Goal: Information Seeking & Learning: Learn about a topic

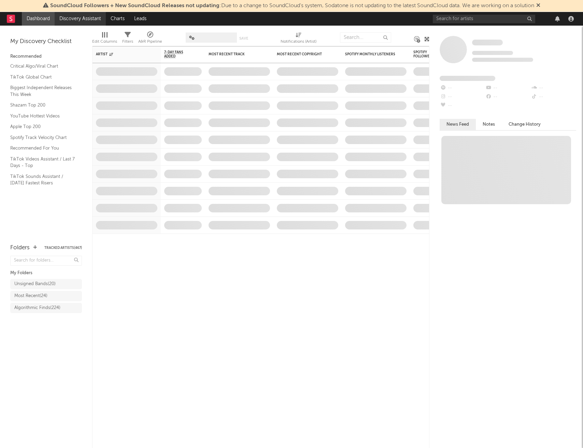
click at [92, 17] on link "Discovery Assistant" at bounding box center [80, 19] width 51 height 14
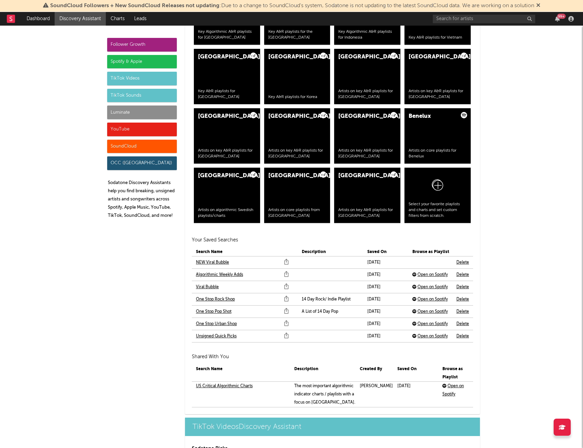
scroll to position [1326, 0]
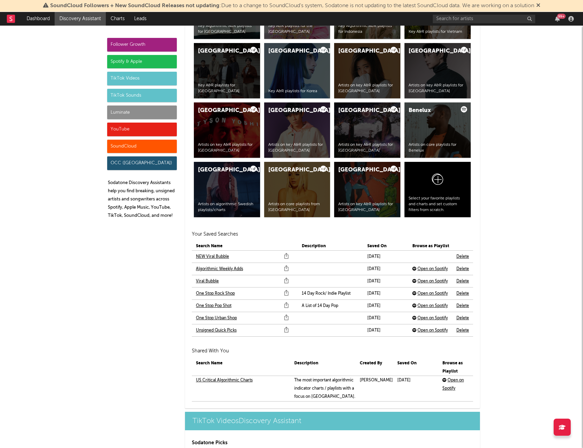
click at [205, 257] on link "NEW Viral Bubble" at bounding box center [212, 256] width 33 height 8
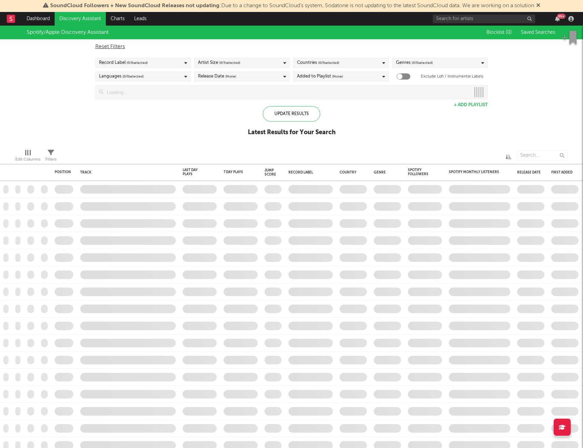
checkbox input "true"
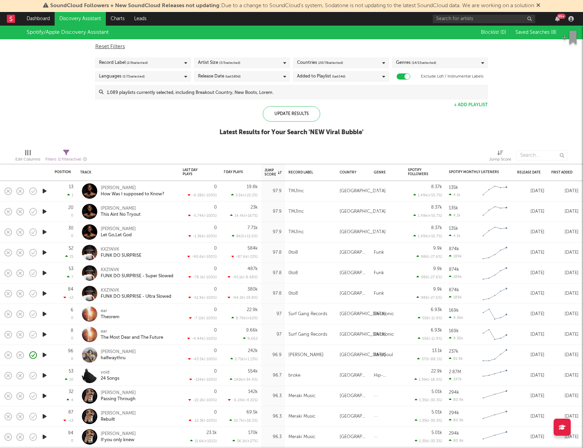
click at [42, 192] on icon "button" at bounding box center [44, 191] width 7 height 9
click at [43, 253] on icon "button" at bounding box center [44, 252] width 7 height 9
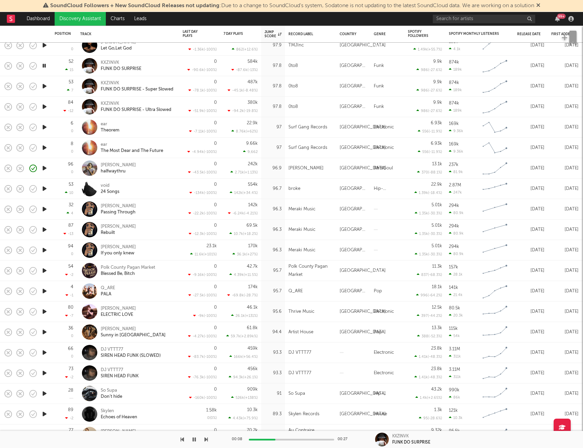
click at [44, 64] on icon "button" at bounding box center [44, 65] width 6 height 9
click at [45, 129] on icon "button" at bounding box center [44, 127] width 7 height 9
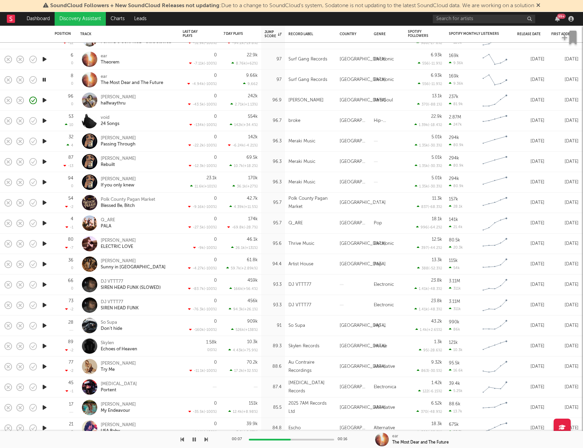
click at [44, 122] on icon "button" at bounding box center [44, 120] width 7 height 9
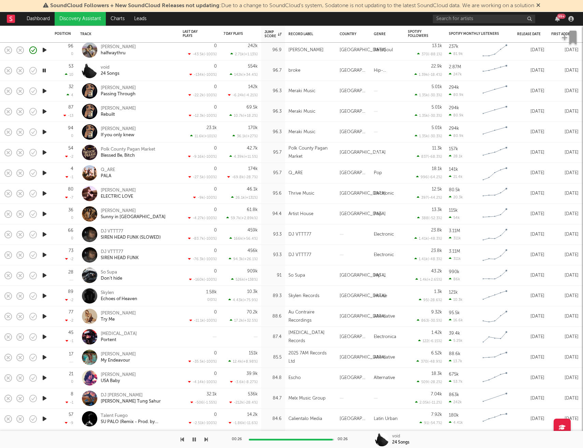
click at [44, 91] on icon "button" at bounding box center [44, 91] width 7 height 9
click at [45, 154] on icon "button" at bounding box center [44, 152] width 7 height 9
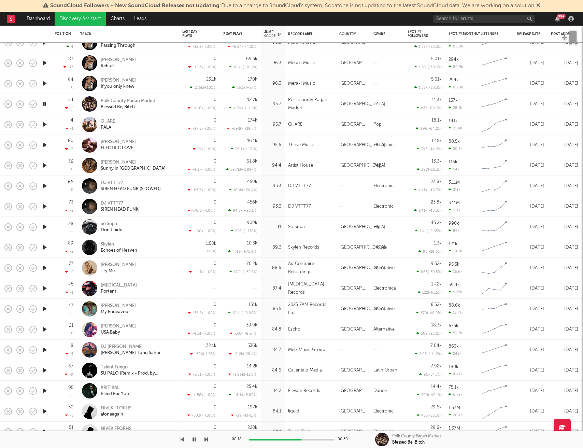
click at [45, 125] on icon "button" at bounding box center [44, 124] width 7 height 9
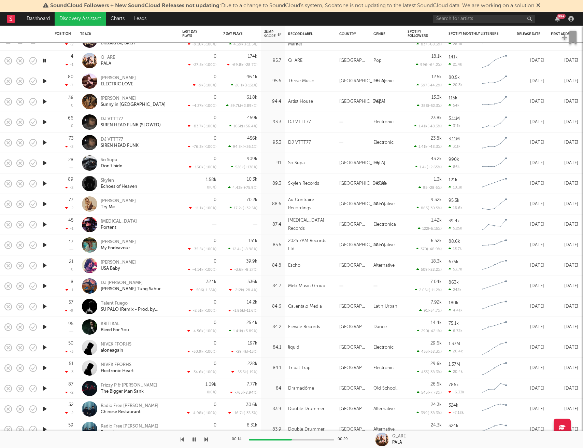
click at [46, 80] on icon "button" at bounding box center [44, 81] width 7 height 9
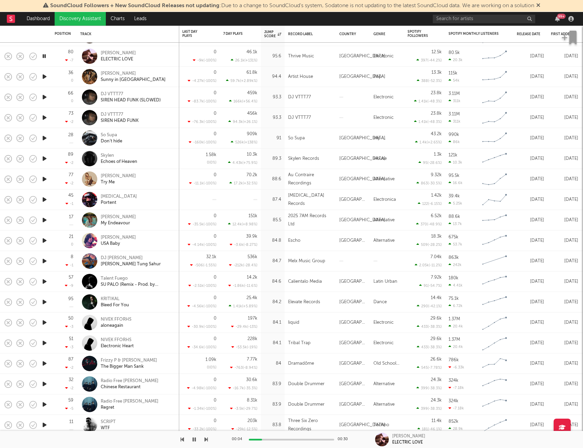
click at [45, 77] on icon "button" at bounding box center [44, 76] width 7 height 9
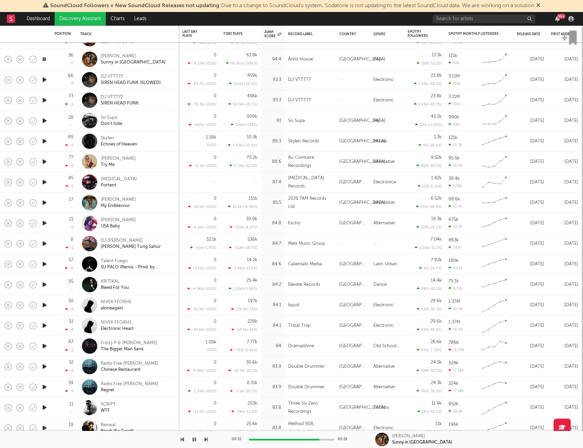
click at [45, 122] on icon "button" at bounding box center [44, 120] width 7 height 9
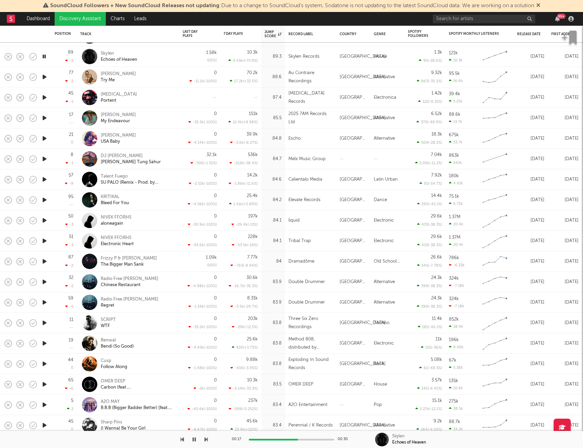
click at [46, 78] on icon "button" at bounding box center [44, 77] width 7 height 9
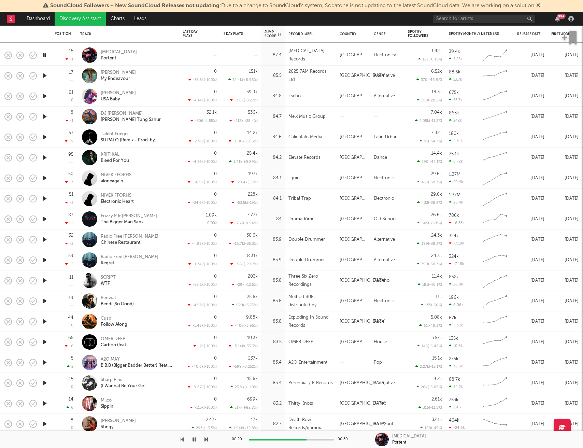
click at [45, 73] on icon "button" at bounding box center [44, 75] width 7 height 9
click at [45, 74] on icon "button" at bounding box center [44, 75] width 6 height 9
click at [46, 57] on icon "button" at bounding box center [44, 55] width 7 height 9
click at [44, 75] on icon "button" at bounding box center [44, 75] width 7 height 9
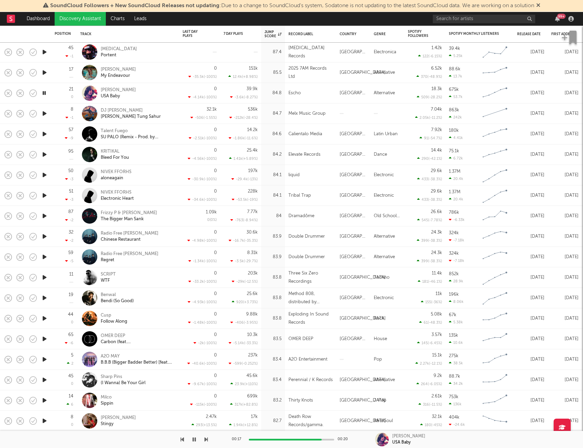
click at [44, 133] on icon "button" at bounding box center [44, 134] width 7 height 9
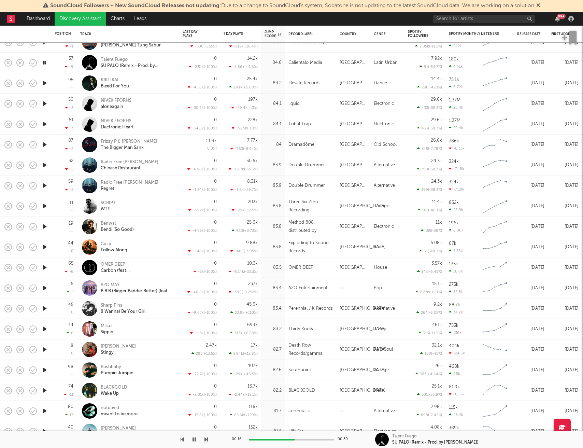
click at [43, 86] on icon "button" at bounding box center [44, 83] width 7 height 9
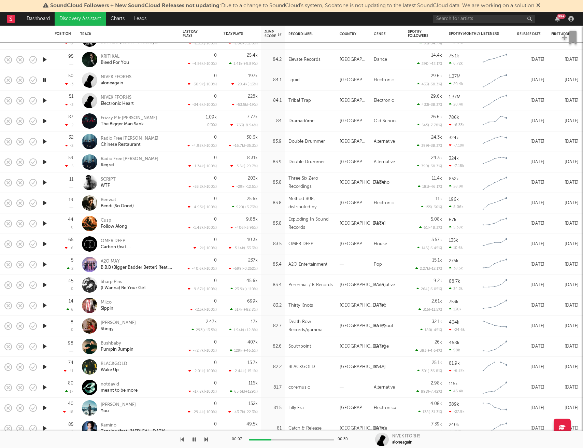
click at [44, 122] on icon "button" at bounding box center [44, 121] width 7 height 9
click at [43, 184] on icon "button" at bounding box center [44, 182] width 7 height 9
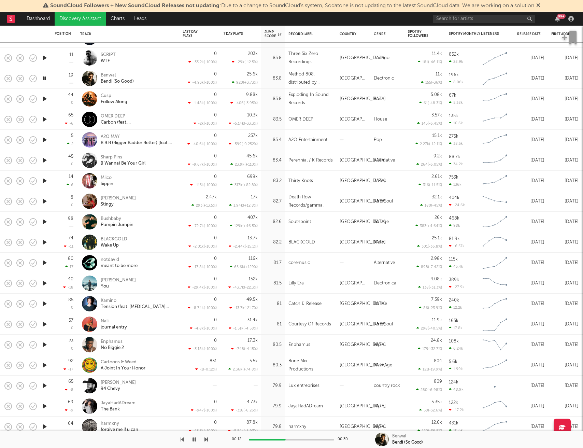
click at [46, 99] on icon "button" at bounding box center [44, 99] width 7 height 9
click at [46, 99] on icon "button" at bounding box center [44, 99] width 6 height 9
click at [45, 99] on icon "button" at bounding box center [44, 99] width 7 height 9
click at [46, 162] on icon "button" at bounding box center [44, 160] width 7 height 9
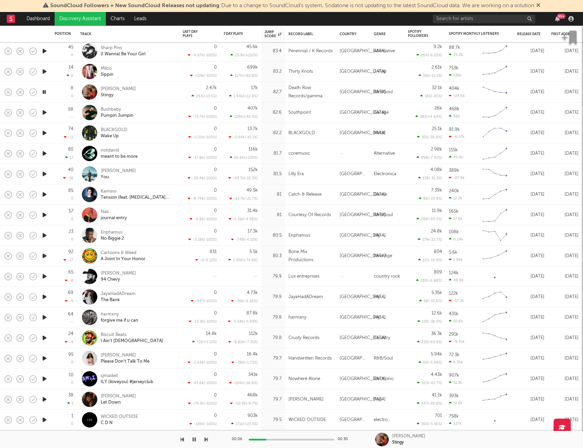
click at [43, 116] on icon "button" at bounding box center [44, 112] width 7 height 9
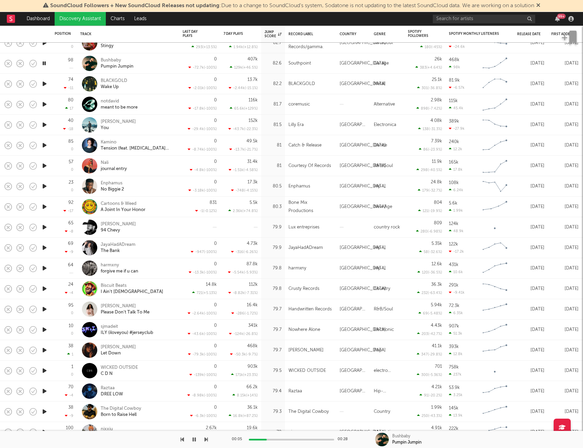
click at [45, 84] on icon "button" at bounding box center [44, 83] width 7 height 9
click at [44, 105] on icon "button" at bounding box center [44, 104] width 7 height 9
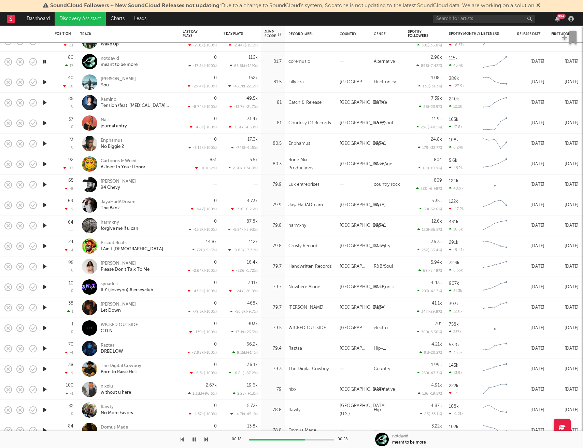
click at [44, 82] on icon "button" at bounding box center [44, 82] width 7 height 9
click at [45, 102] on icon "button" at bounding box center [44, 102] width 7 height 9
click at [44, 122] on icon "button" at bounding box center [44, 123] width 7 height 9
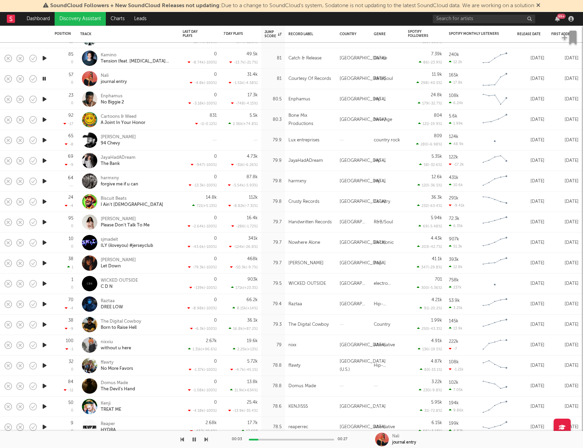
click at [45, 101] on icon "button" at bounding box center [44, 99] width 7 height 9
click at [44, 119] on icon "button" at bounding box center [44, 119] width 7 height 9
click at [43, 142] on icon "button" at bounding box center [44, 140] width 7 height 9
click at [44, 160] on icon "button" at bounding box center [44, 160] width 7 height 9
click at [44, 160] on icon "button" at bounding box center [44, 160] width 6 height 9
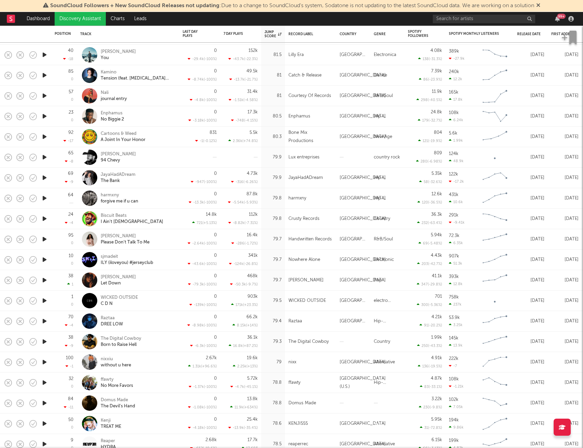
click at [45, 55] on icon "button" at bounding box center [44, 54] width 7 height 9
click at [44, 75] on icon "button" at bounding box center [44, 75] width 7 height 9
click at [44, 95] on icon "button" at bounding box center [44, 95] width 7 height 9
click at [45, 117] on icon "button" at bounding box center [44, 116] width 7 height 9
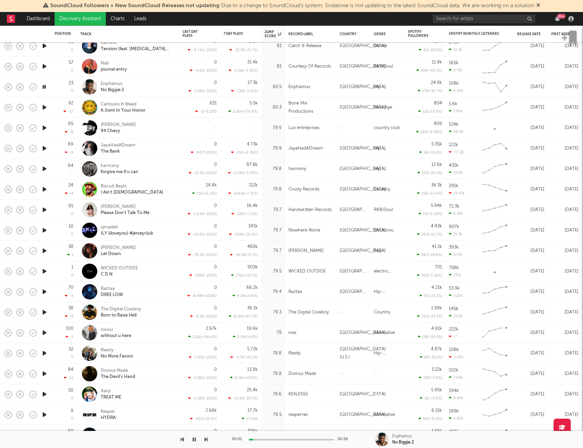
click at [46, 110] on icon "button" at bounding box center [44, 107] width 7 height 9
click at [47, 209] on icon "button" at bounding box center [44, 209] width 7 height 9
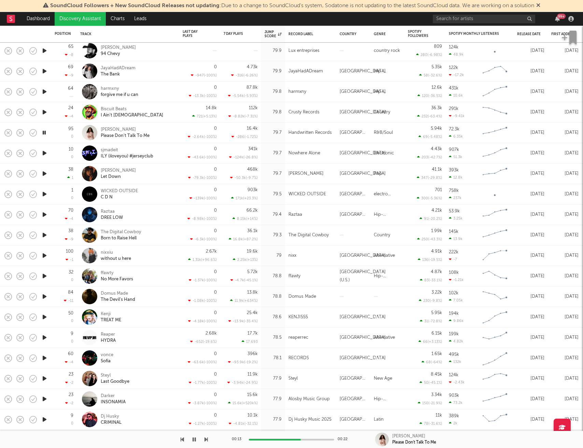
click at [43, 173] on icon "button" at bounding box center [44, 173] width 7 height 9
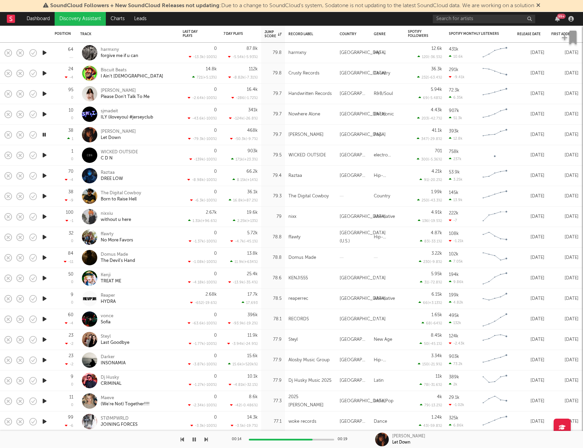
click at [44, 157] on icon "button" at bounding box center [44, 155] width 7 height 9
click at [45, 177] on icon "button" at bounding box center [44, 175] width 7 height 9
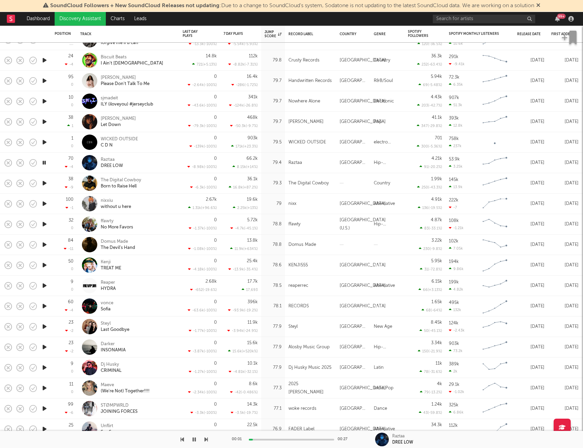
click at [45, 184] on icon "button" at bounding box center [44, 183] width 7 height 9
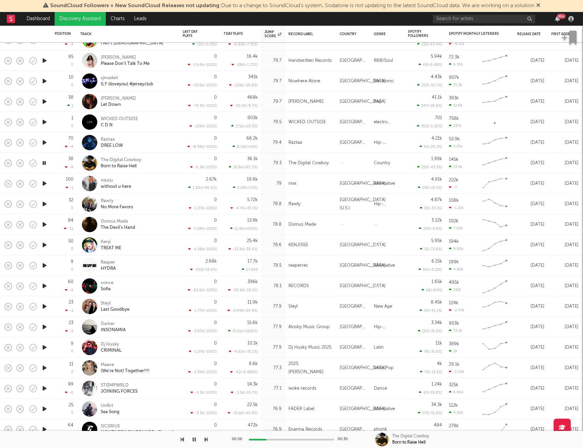
click at [45, 184] on icon "button" at bounding box center [44, 183] width 7 height 9
click at [44, 203] on icon "button" at bounding box center [44, 204] width 7 height 9
click at [44, 224] on icon "button" at bounding box center [44, 224] width 7 height 9
click at [45, 246] on icon "button" at bounding box center [44, 245] width 7 height 9
click at [45, 266] on icon "button" at bounding box center [44, 265] width 7 height 9
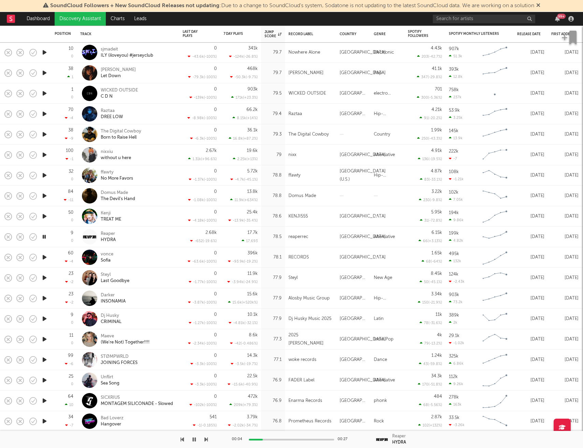
click at [45, 257] on icon "button" at bounding box center [44, 257] width 7 height 9
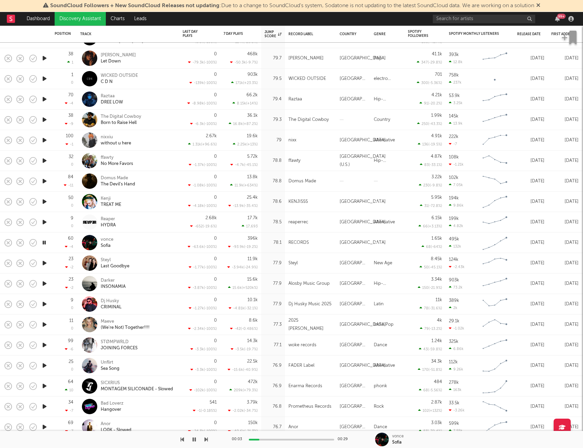
click at [44, 262] on icon "button" at bounding box center [44, 263] width 7 height 9
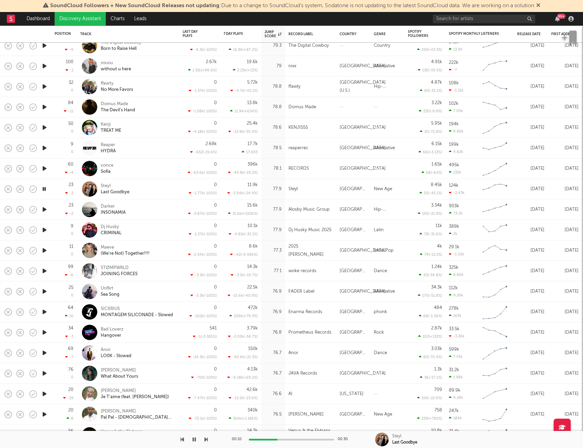
click at [45, 210] on icon "button" at bounding box center [44, 209] width 7 height 9
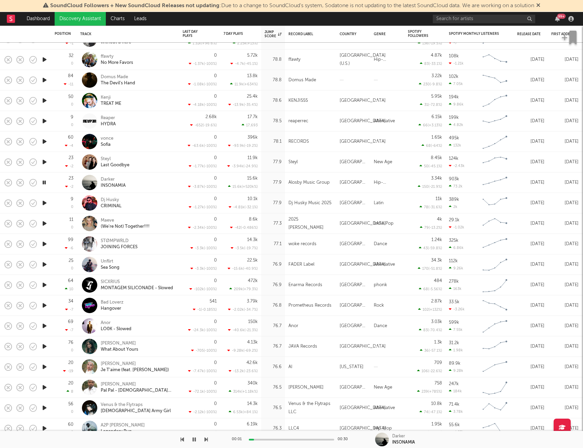
click at [43, 223] on icon "button" at bounding box center [44, 223] width 7 height 9
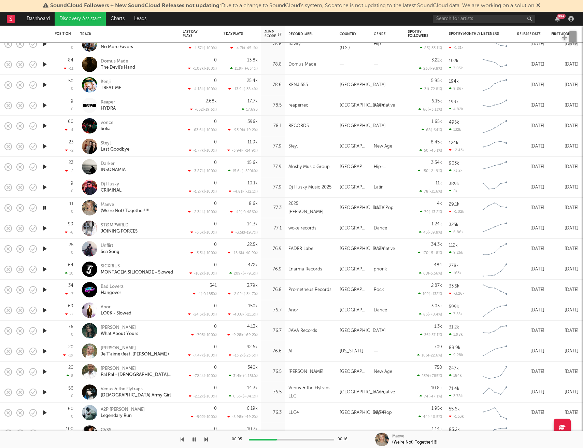
click at [45, 229] on icon "button" at bounding box center [44, 228] width 7 height 9
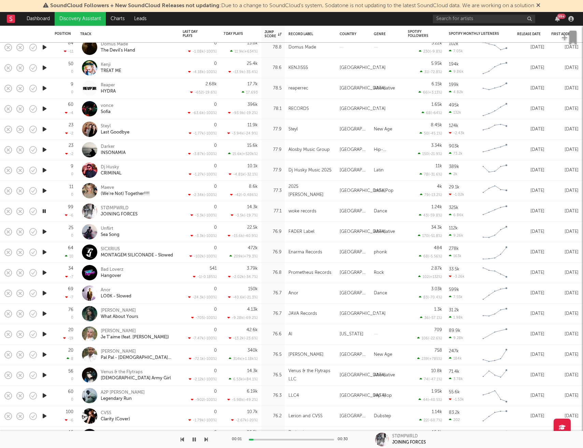
click at [45, 230] on icon "button" at bounding box center [44, 231] width 7 height 9
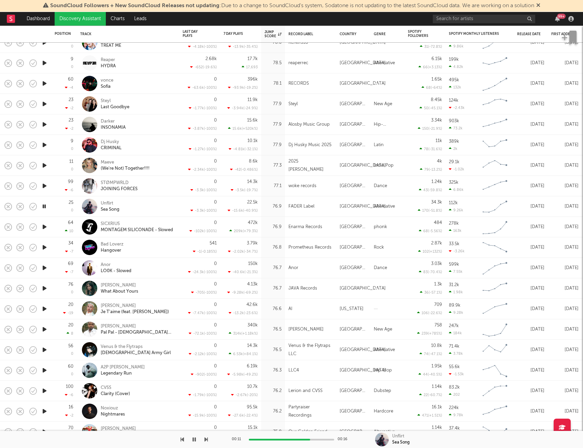
click at [43, 249] on icon "button" at bounding box center [44, 247] width 7 height 9
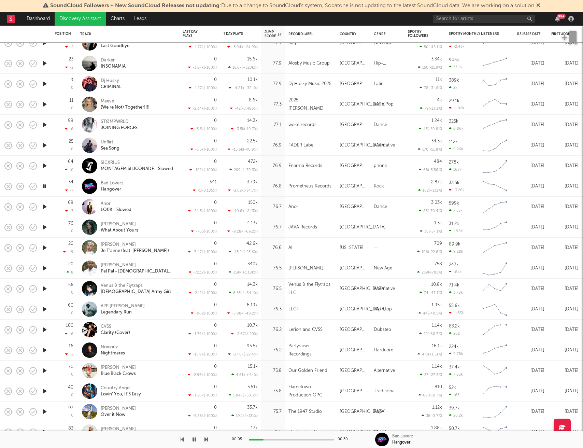
click at [44, 206] on icon "button" at bounding box center [44, 206] width 7 height 9
click at [45, 228] on icon "button" at bounding box center [44, 227] width 7 height 9
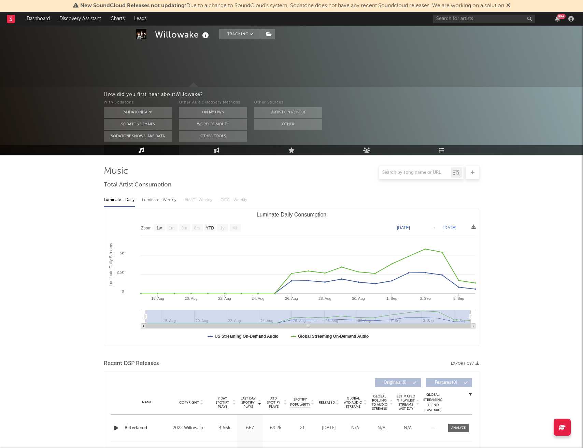
select select "1w"
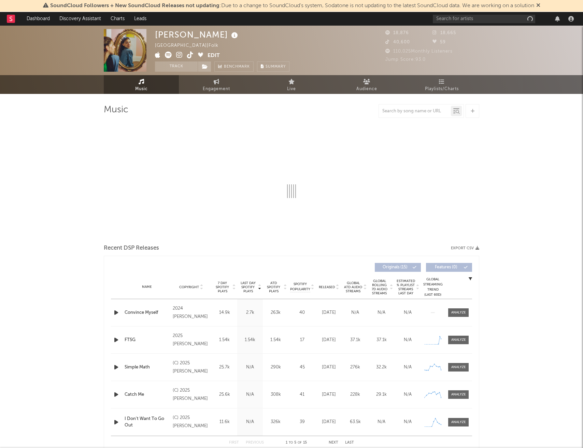
select select "6m"
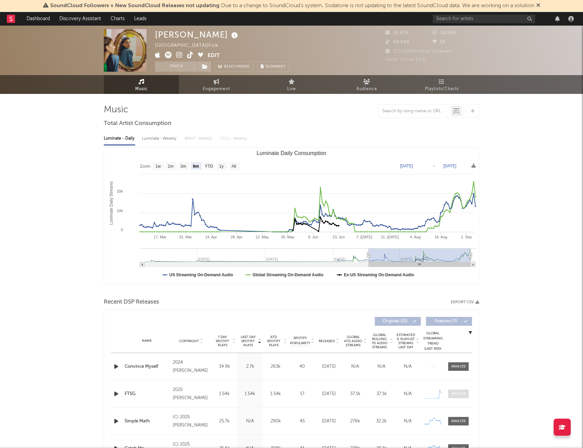
click at [455, 396] on span at bounding box center [458, 393] width 20 height 9
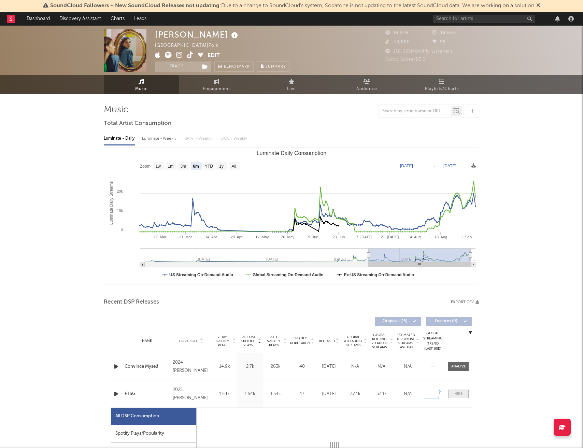
select select "1w"
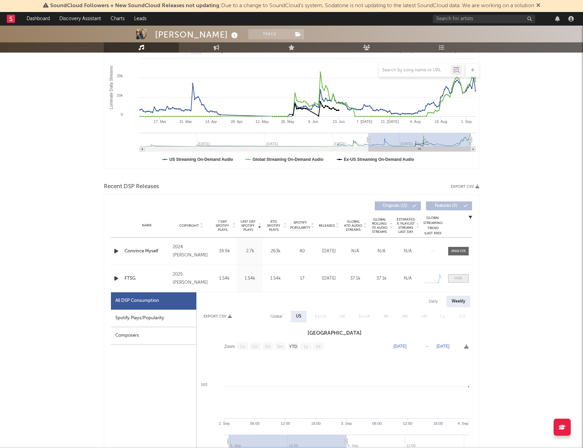
scroll to position [119, 0]
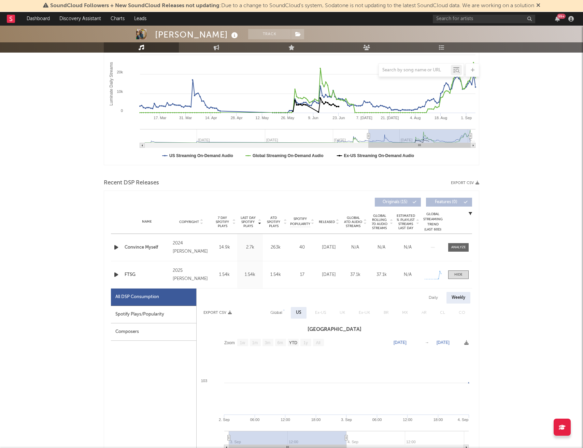
click at [169, 317] on div "Spotify Plays/Popularity" at bounding box center [153, 314] width 85 height 17
select select "1w"
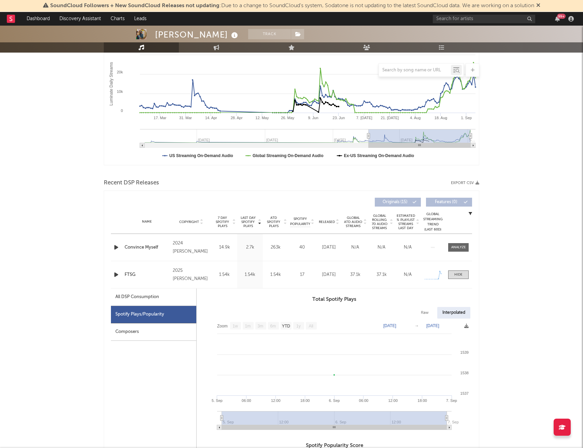
click at [165, 299] on div "All DSP Consumption" at bounding box center [153, 296] width 85 height 17
select select "1w"
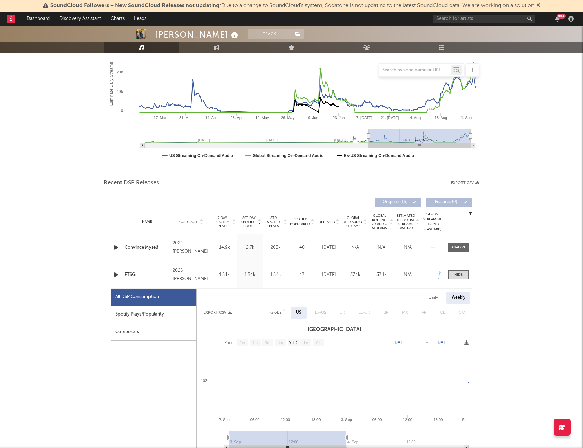
click at [275, 313] on div "Global" at bounding box center [276, 312] width 12 height 8
select select "1w"
click at [159, 316] on div "Spotify Plays/Popularity" at bounding box center [153, 314] width 85 height 17
select select "1w"
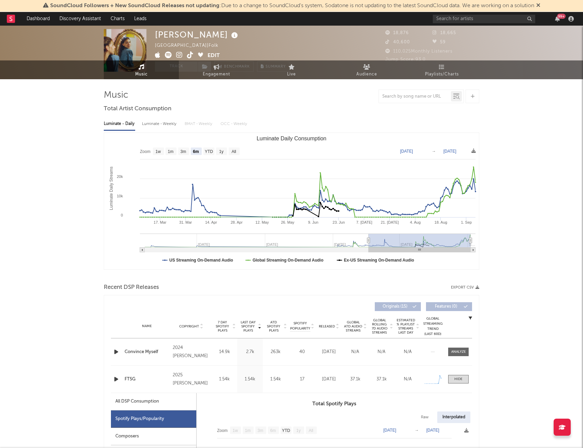
scroll to position [0, 0]
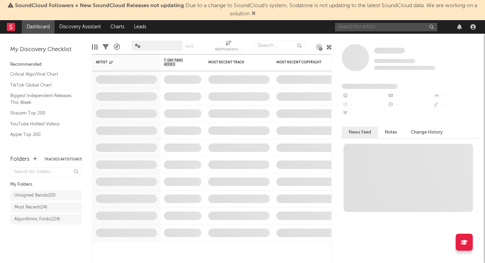
click at [374, 26] on input "text" at bounding box center [386, 27] width 102 height 9
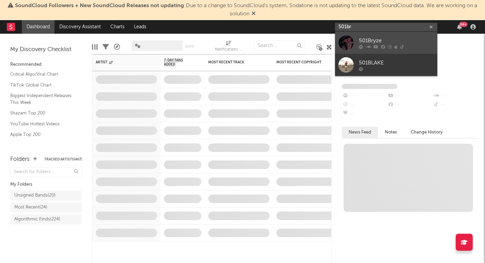
type input "501br"
click at [365, 37] on div "501Bryze" at bounding box center [396, 41] width 75 height 8
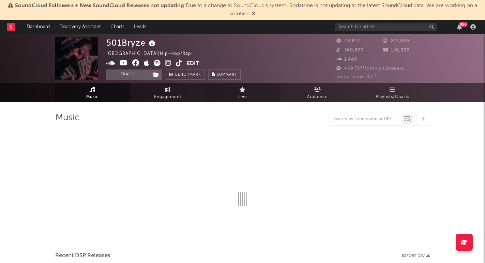
select select "6m"
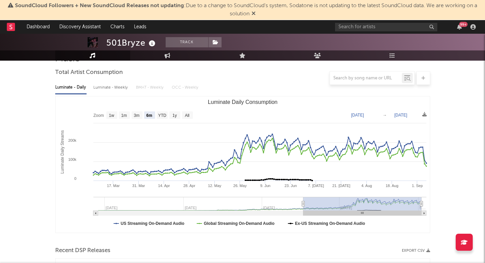
scroll to position [55, 0]
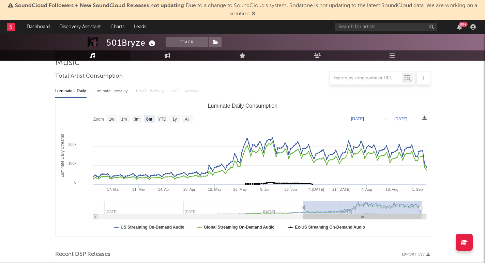
click at [121, 94] on div "Luminate - Weekly" at bounding box center [111, 92] width 36 height 12
select select "6m"
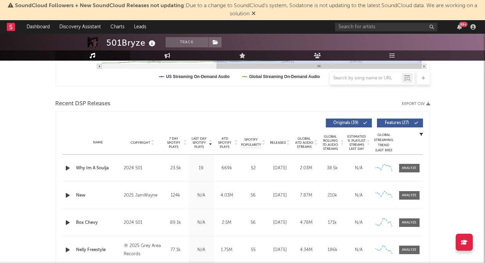
scroll to position [208, 0]
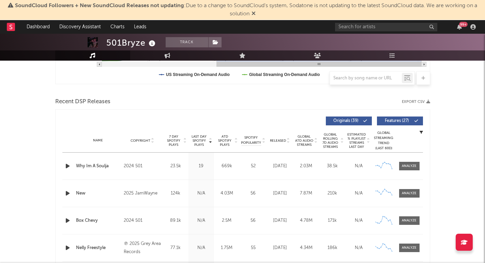
click at [172, 144] on span "7 Day Spotify Plays" at bounding box center [174, 141] width 18 height 12
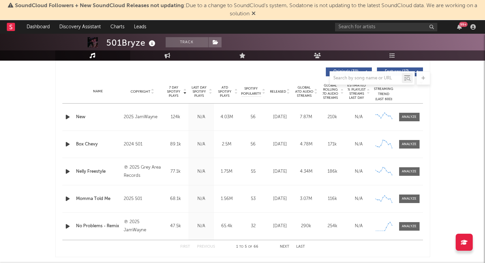
scroll to position [258, 0]
click at [403, 116] on div at bounding box center [409, 116] width 15 height 5
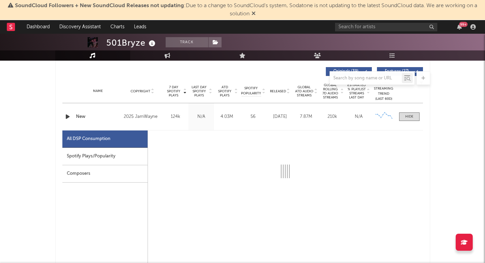
select select "6m"
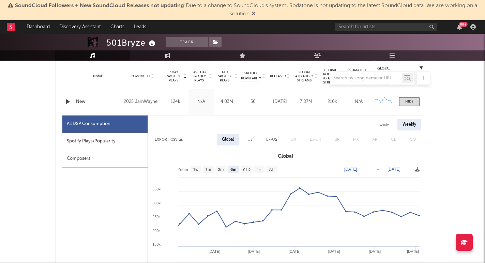
scroll to position [275, 0]
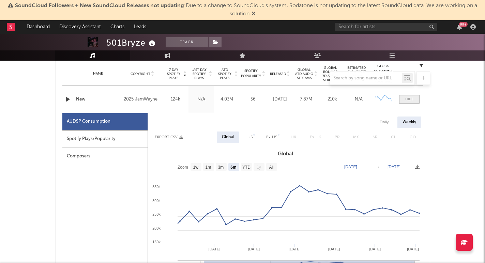
click at [410, 101] on div at bounding box center [410, 99] width 8 height 5
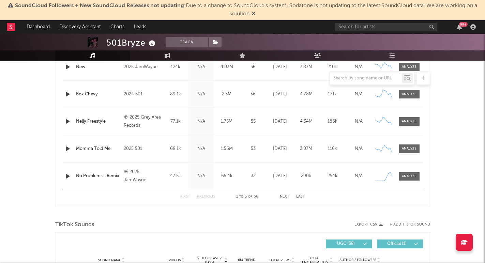
scroll to position [312, 0]
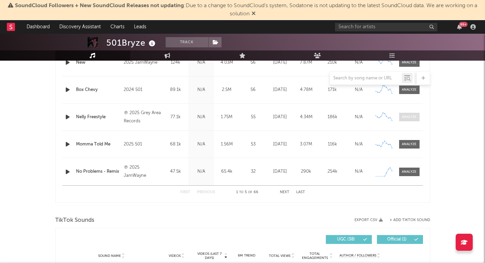
click at [406, 118] on div at bounding box center [409, 117] width 15 height 5
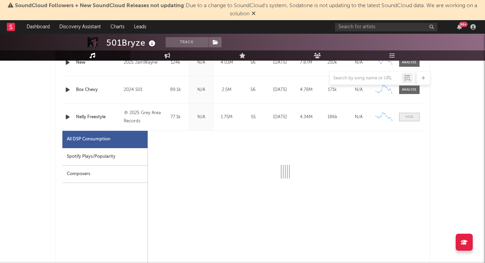
select select "1w"
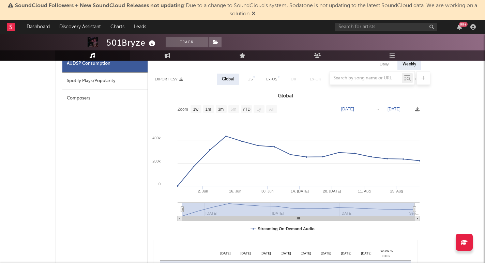
scroll to position [388, 0]
click at [250, 82] on div at bounding box center [242, 78] width 375 height 14
click at [250, 77] on div at bounding box center [242, 78] width 375 height 14
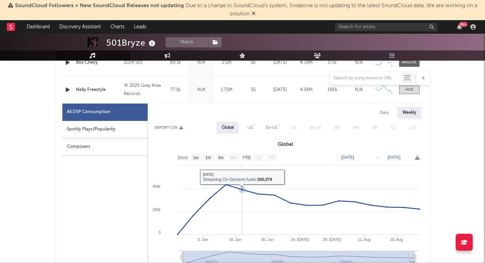
scroll to position [337, 0]
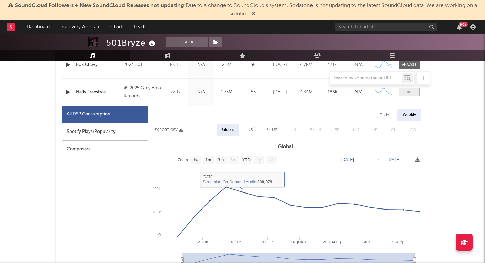
click at [404, 91] on span at bounding box center [410, 92] width 20 height 9
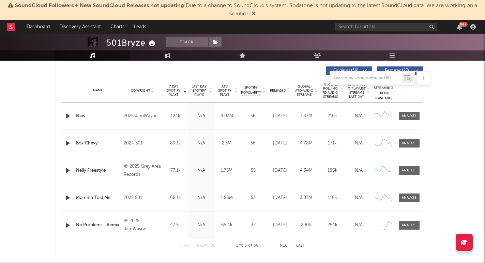
scroll to position [259, 0]
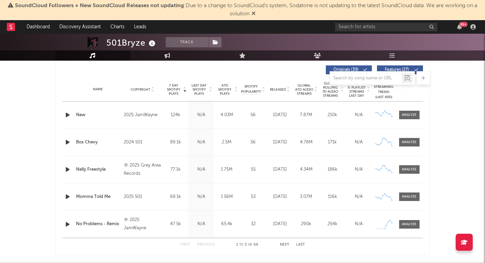
click at [281, 93] on div "Name Copyright Label Album Names Composer Names 7 Day Spotify Plays Last Day Sp…" at bounding box center [242, 90] width 361 height 24
click at [281, 88] on span "Released" at bounding box center [278, 90] width 16 height 4
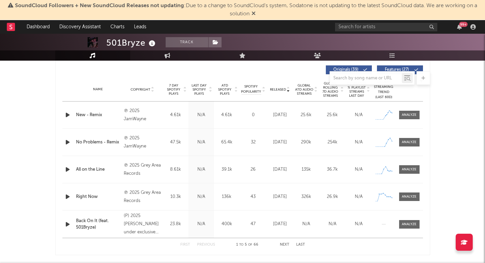
click at [281, 88] on span "Released" at bounding box center [278, 90] width 16 height 4
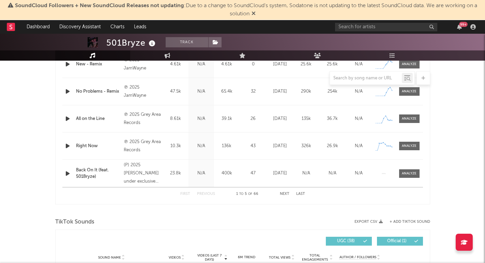
scroll to position [314, 0]
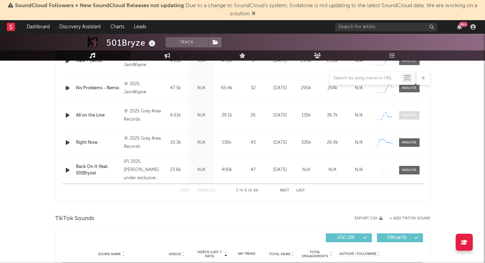
click at [409, 114] on div at bounding box center [409, 115] width 15 height 5
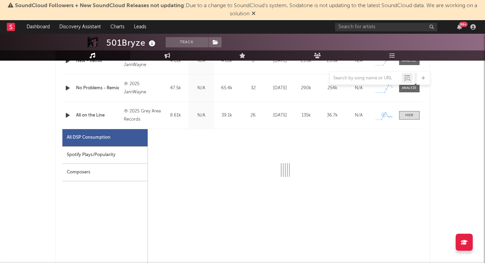
select select "1w"
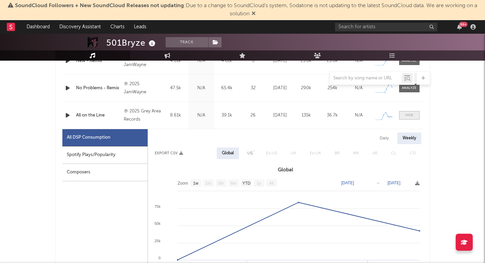
click at [406, 115] on div at bounding box center [410, 115] width 8 height 5
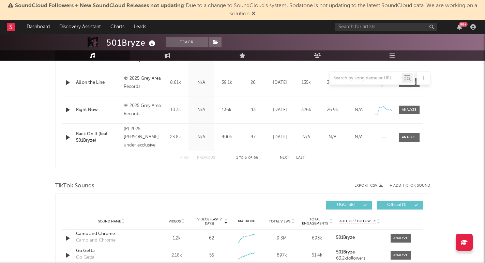
scroll to position [347, 0]
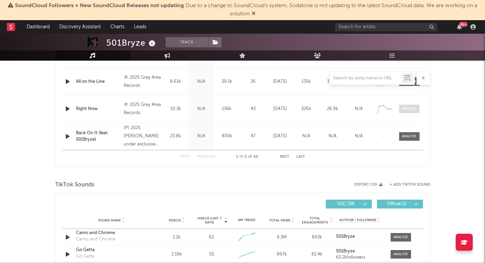
click at [404, 111] on div at bounding box center [409, 108] width 15 height 5
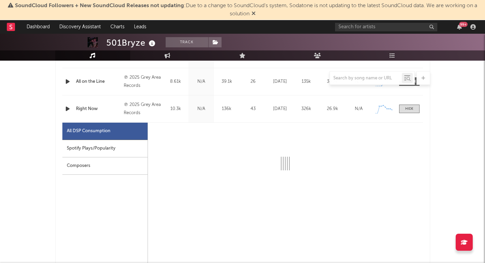
select select "1w"
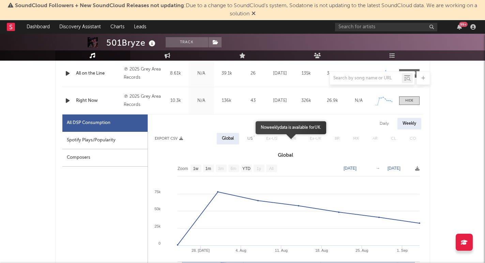
scroll to position [365, 0]
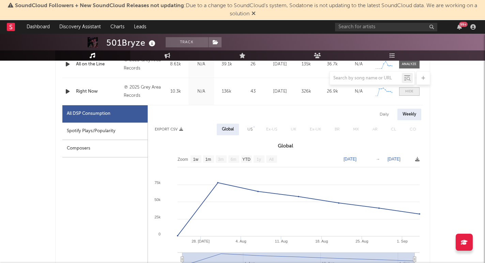
click at [412, 93] on div at bounding box center [410, 91] width 8 height 5
